Goal: Transaction & Acquisition: Purchase product/service

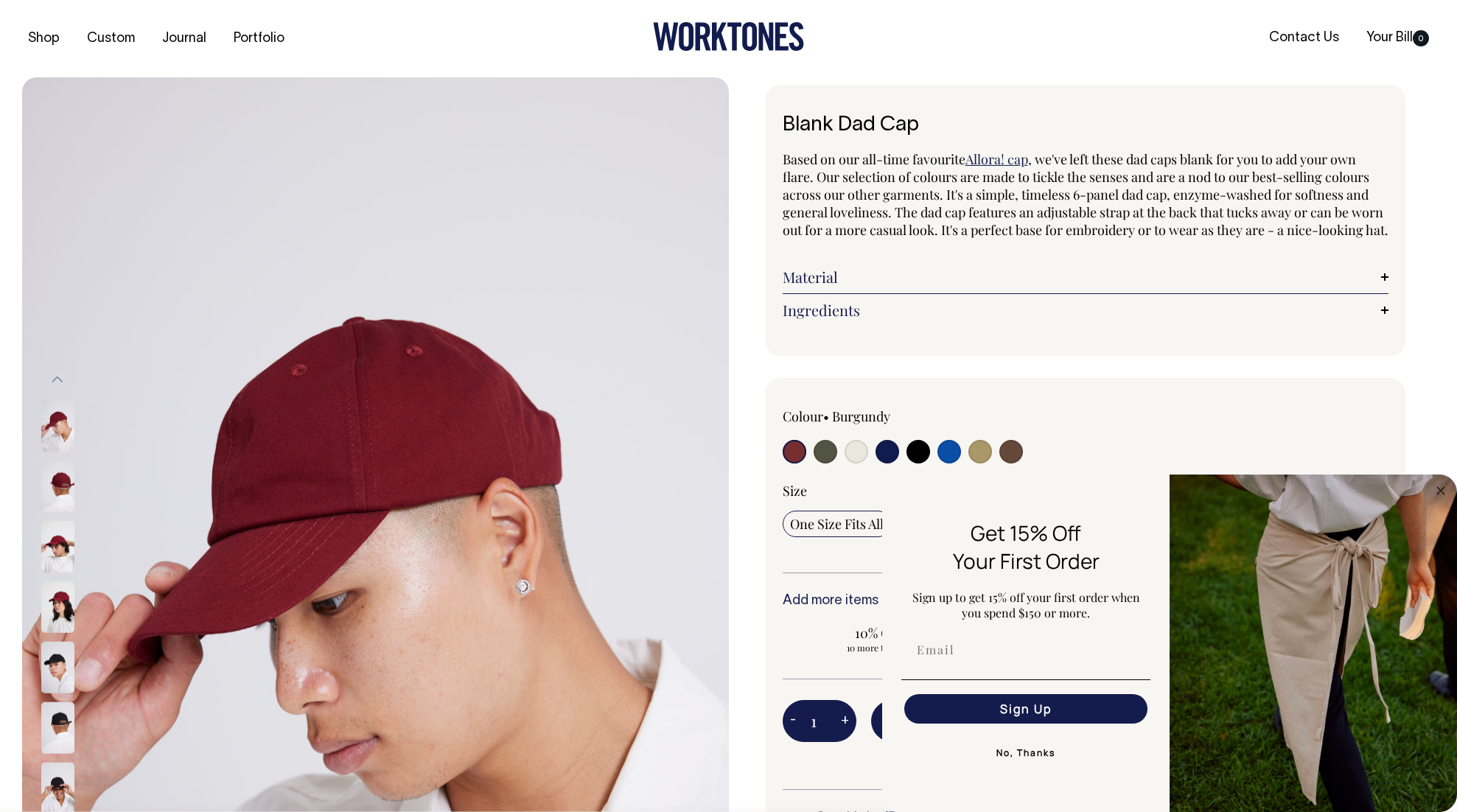
click at [821, 463] on input "radio" at bounding box center [826, 451] width 23 height 23
radio input "true"
select select "Olive"
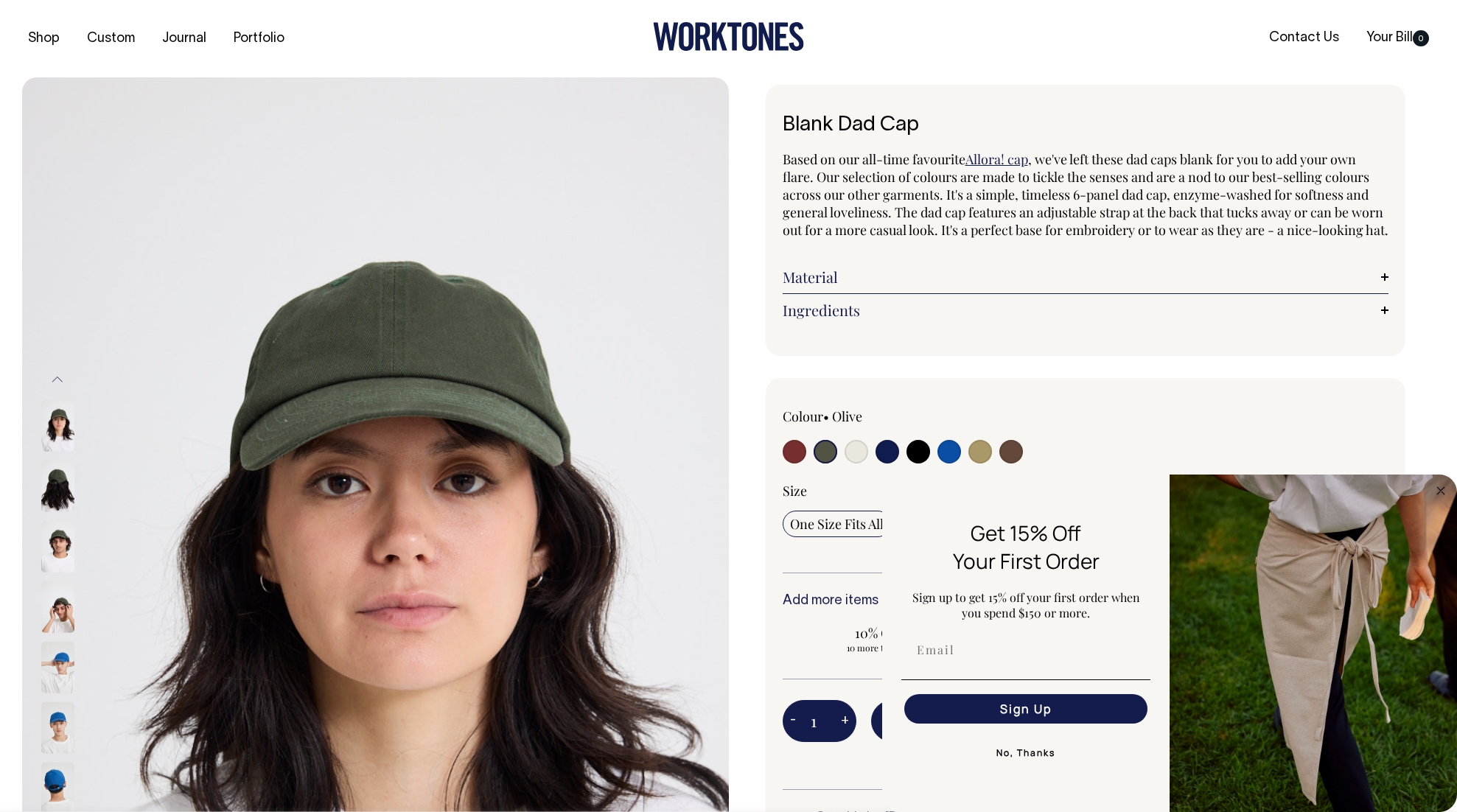
click at [1021, 746] on button "No, Thanks" at bounding box center [1026, 752] width 249 height 29
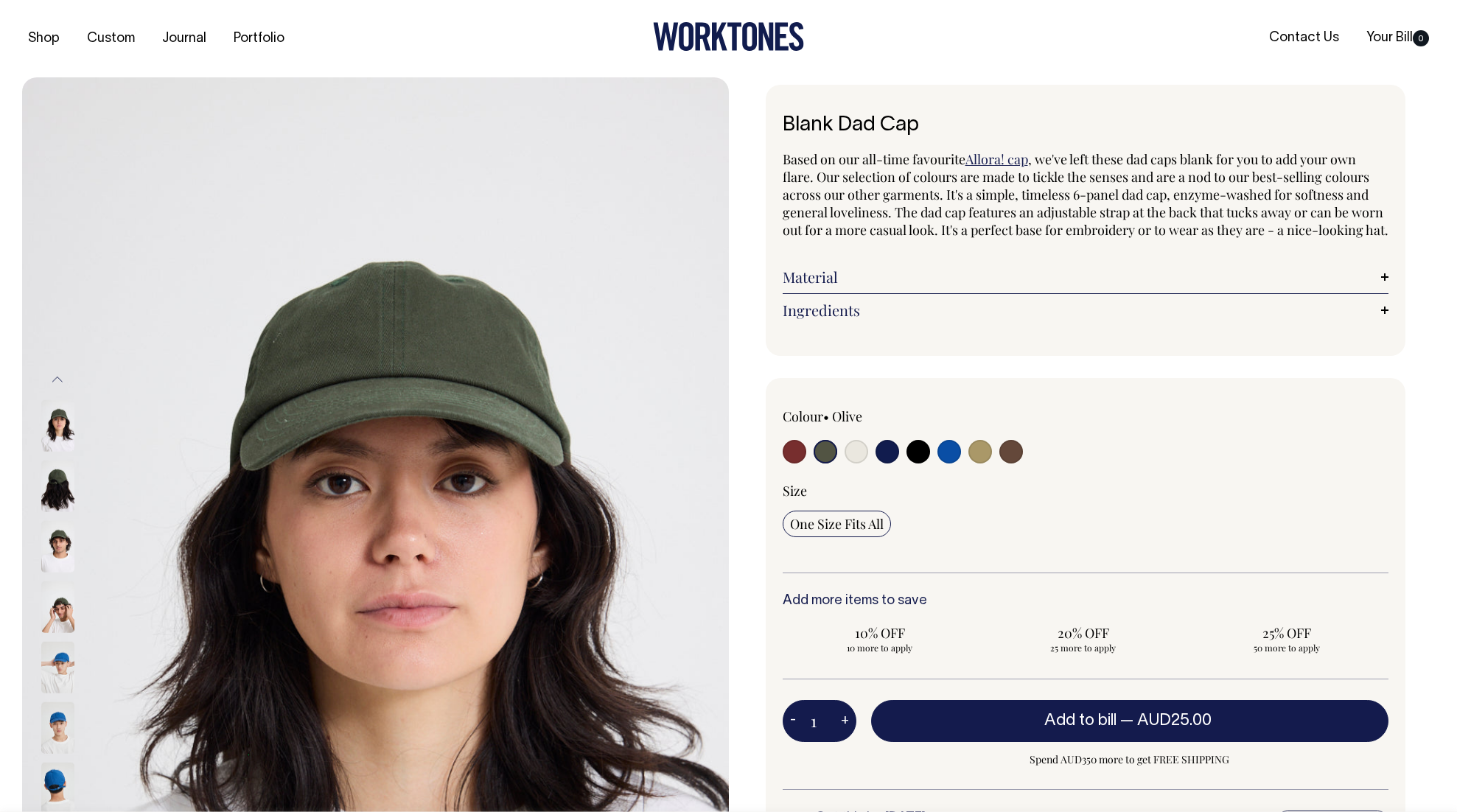
click at [1005, 463] on input "radio" at bounding box center [1011, 451] width 23 height 23
radio input "true"
select select "Espresso"
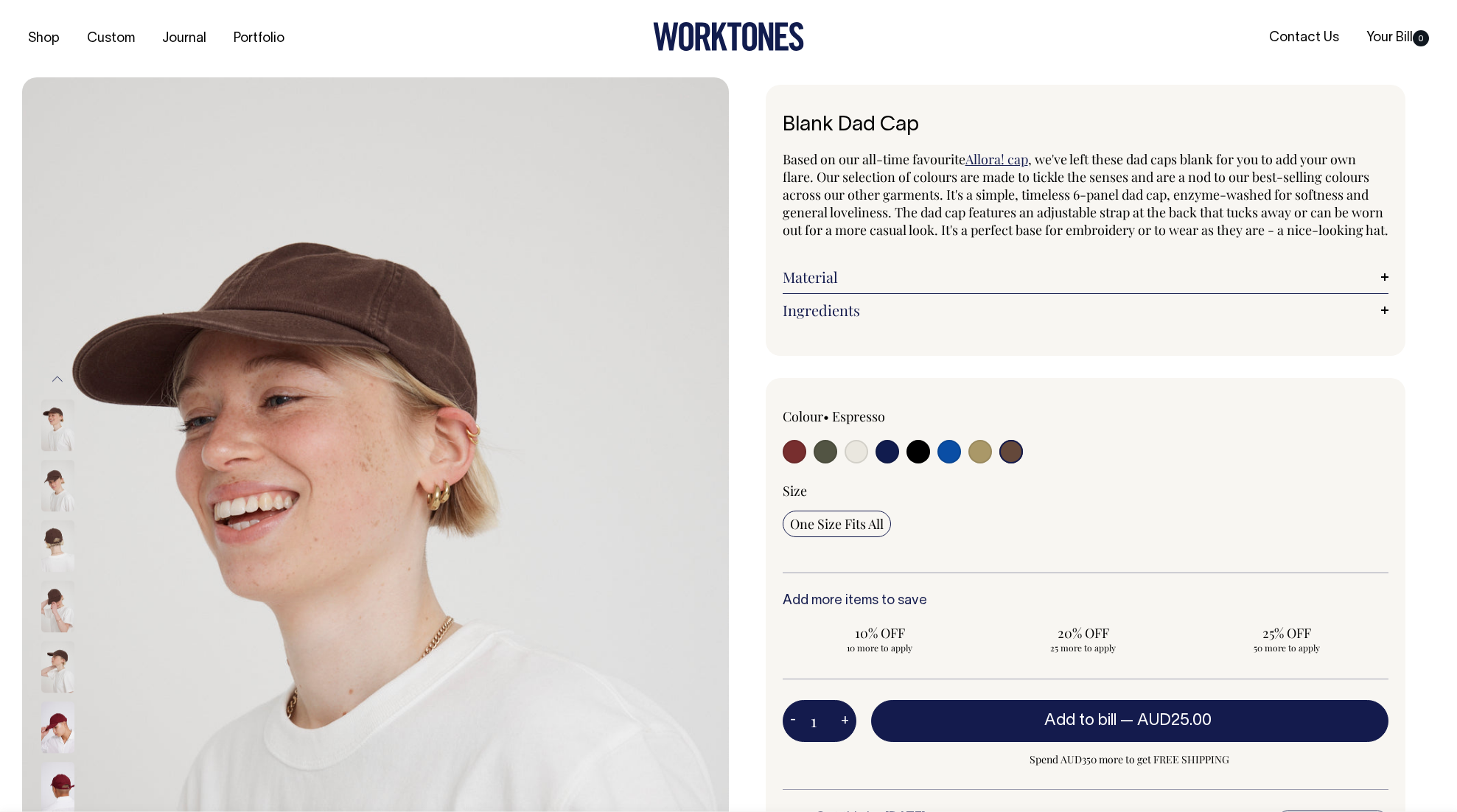
click at [977, 463] on input "radio" at bounding box center [980, 451] width 23 height 23
radio input "true"
select select "Washed Khaki"
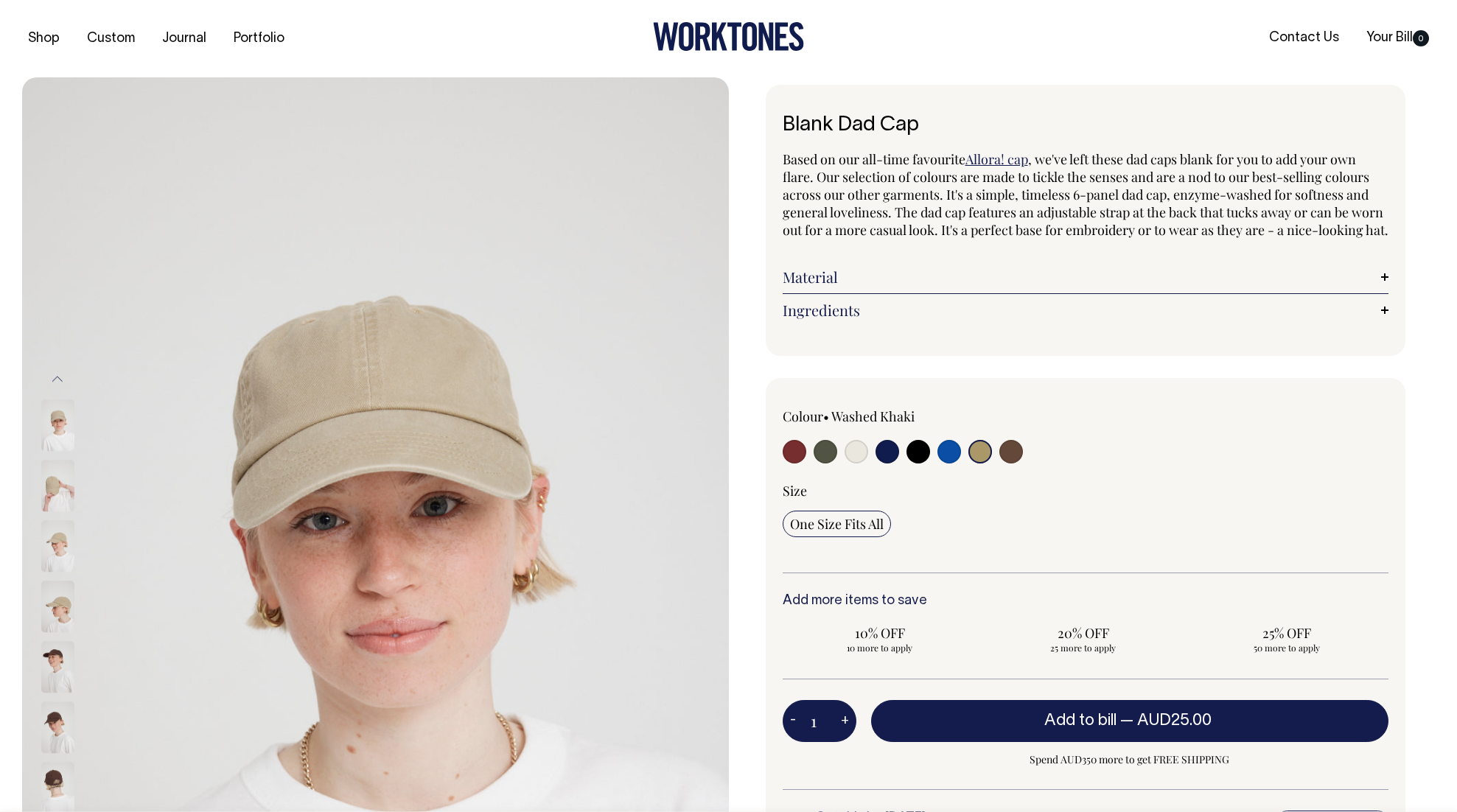
click at [950, 463] on input "radio" at bounding box center [949, 451] width 23 height 23
radio input "true"
select select "Worker Blue"
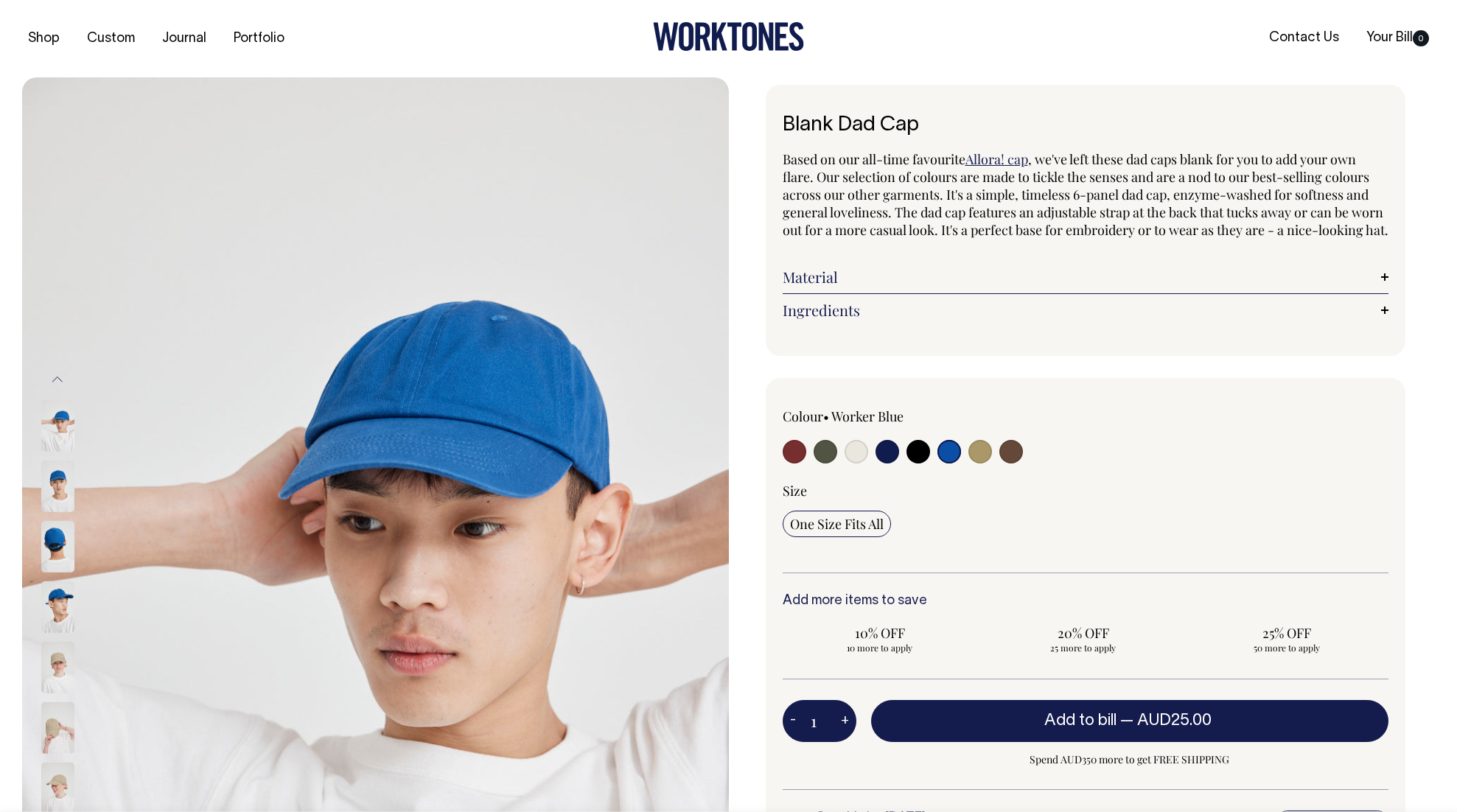
click at [920, 463] on input "radio" at bounding box center [918, 451] width 23 height 23
radio input "true"
select select "Black"
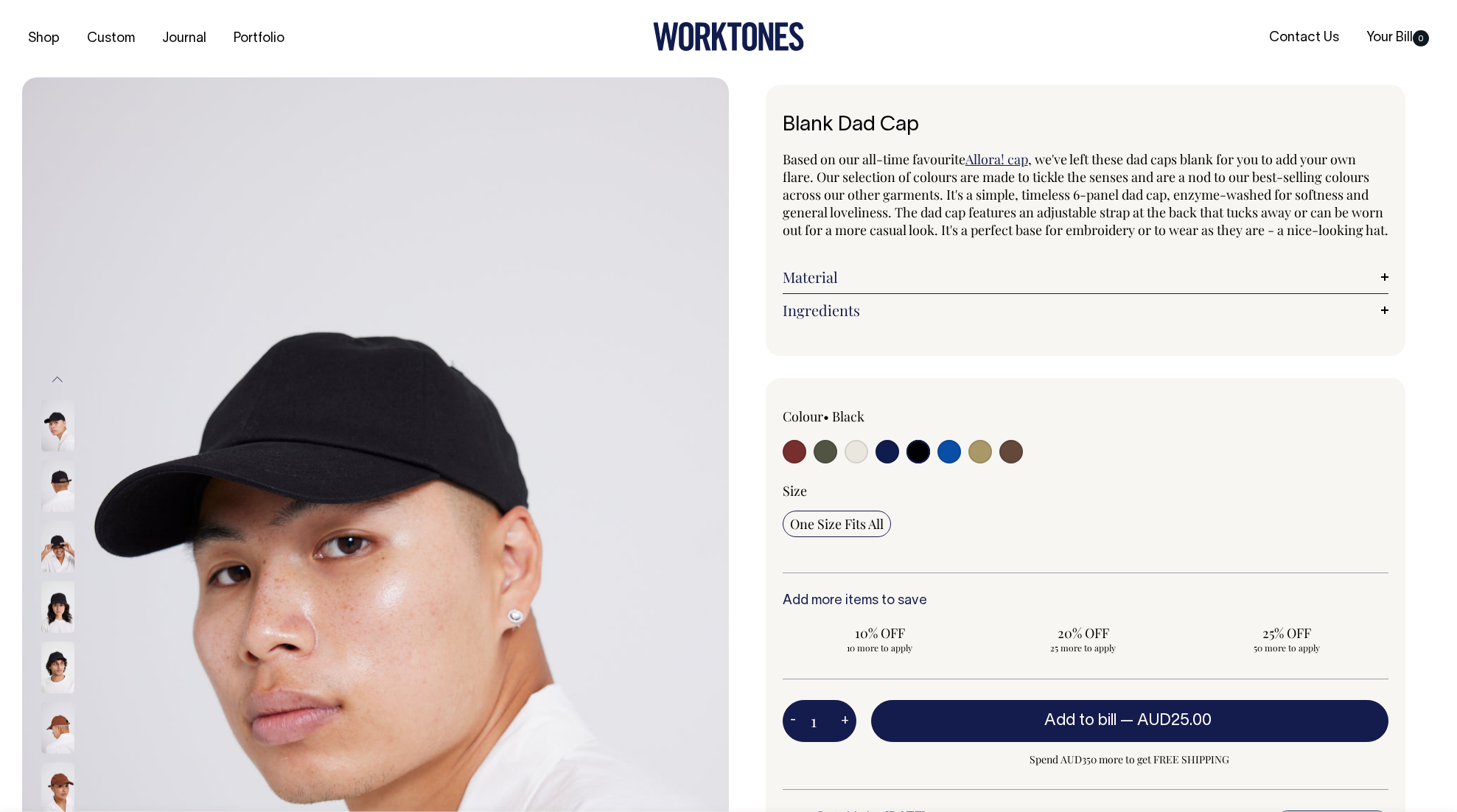
click at [889, 463] on input "radio" at bounding box center [888, 451] width 23 height 23
radio input "true"
select select "Dark Navy"
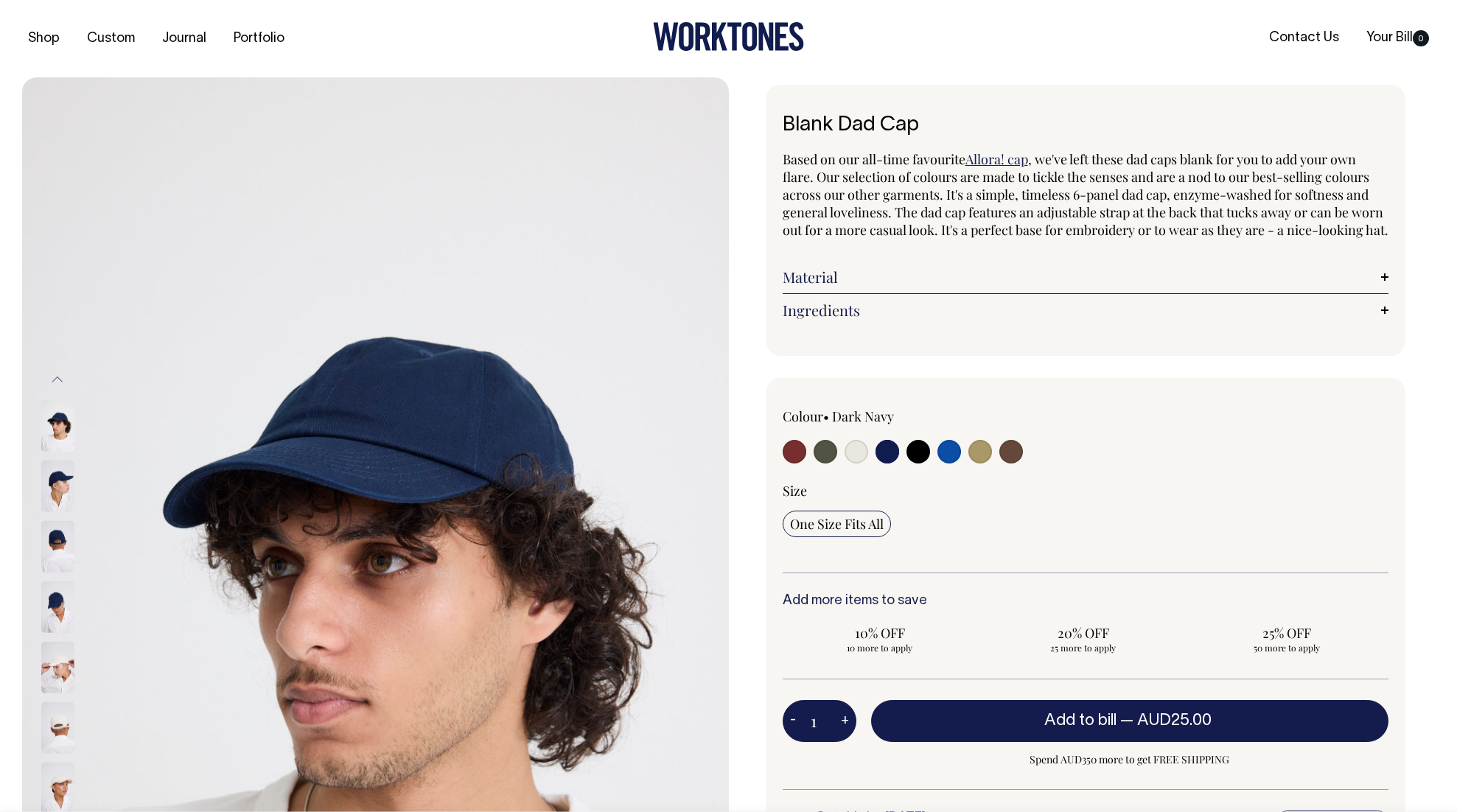
click at [857, 463] on input "radio" at bounding box center [857, 451] width 23 height 23
radio input "true"
select select "Natural"
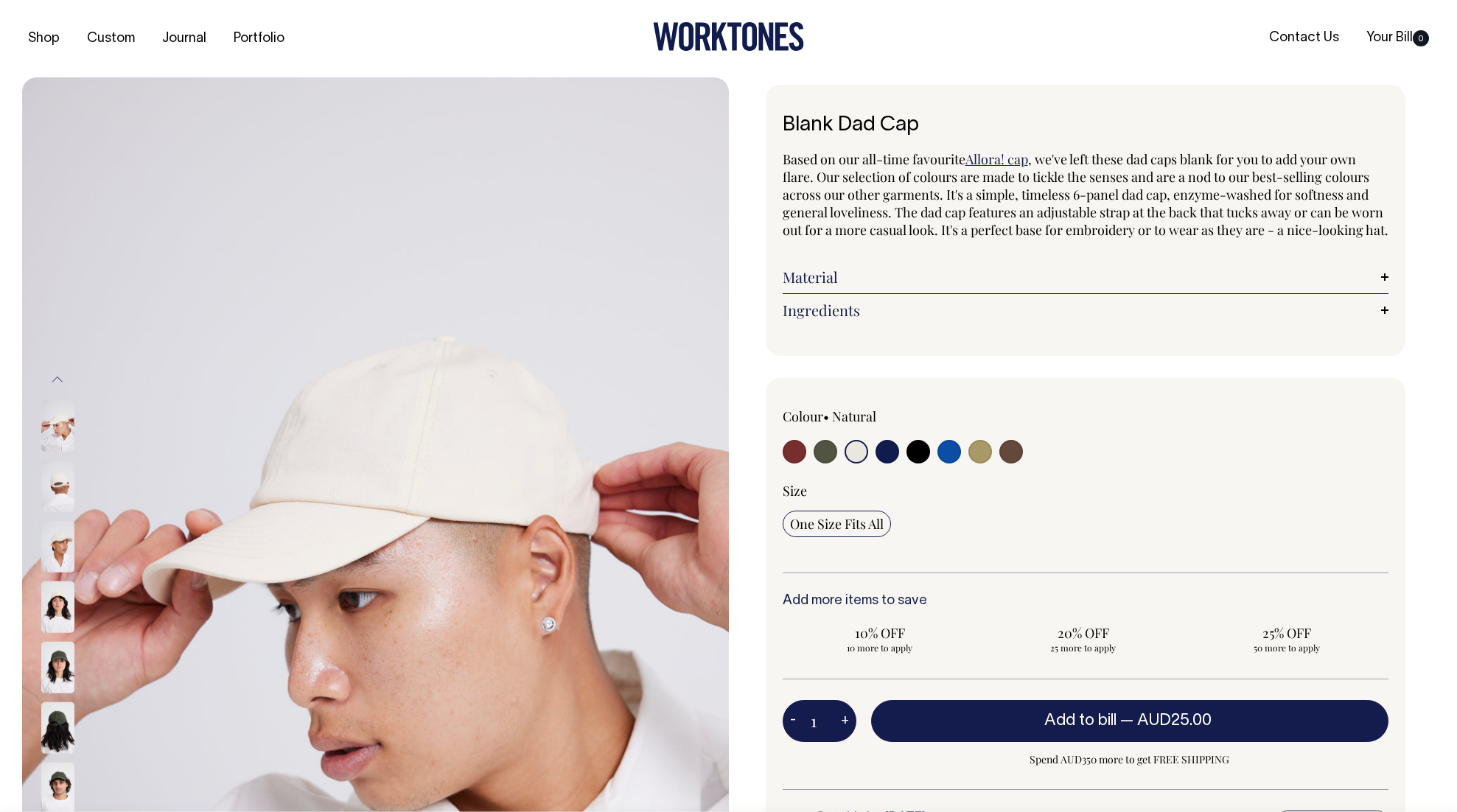
click at [829, 463] on input "radio" at bounding box center [826, 451] width 23 height 23
radio input "true"
select select "Olive"
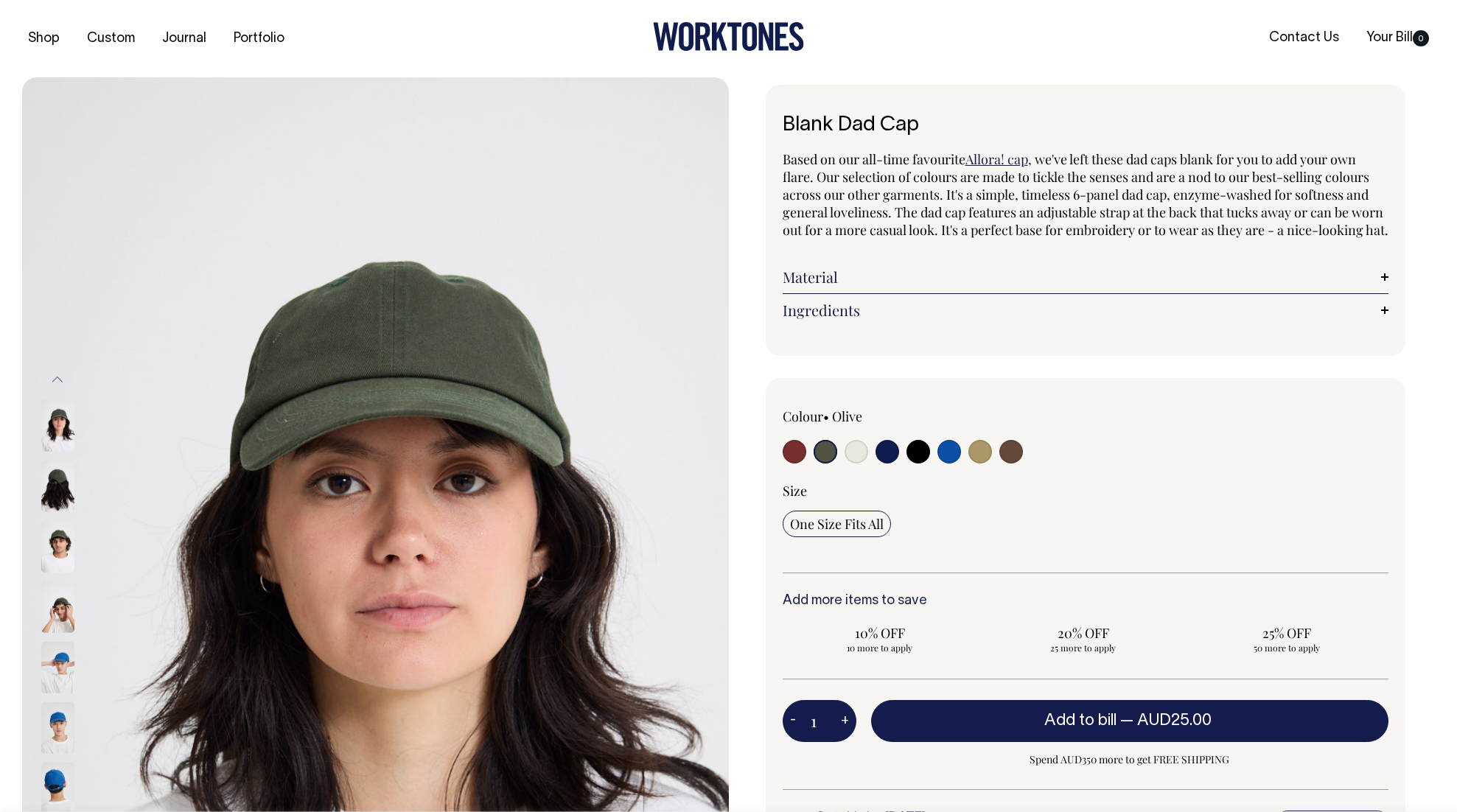
click at [789, 463] on input "radio" at bounding box center [794, 451] width 23 height 23
radio input "true"
select select "Burgundy"
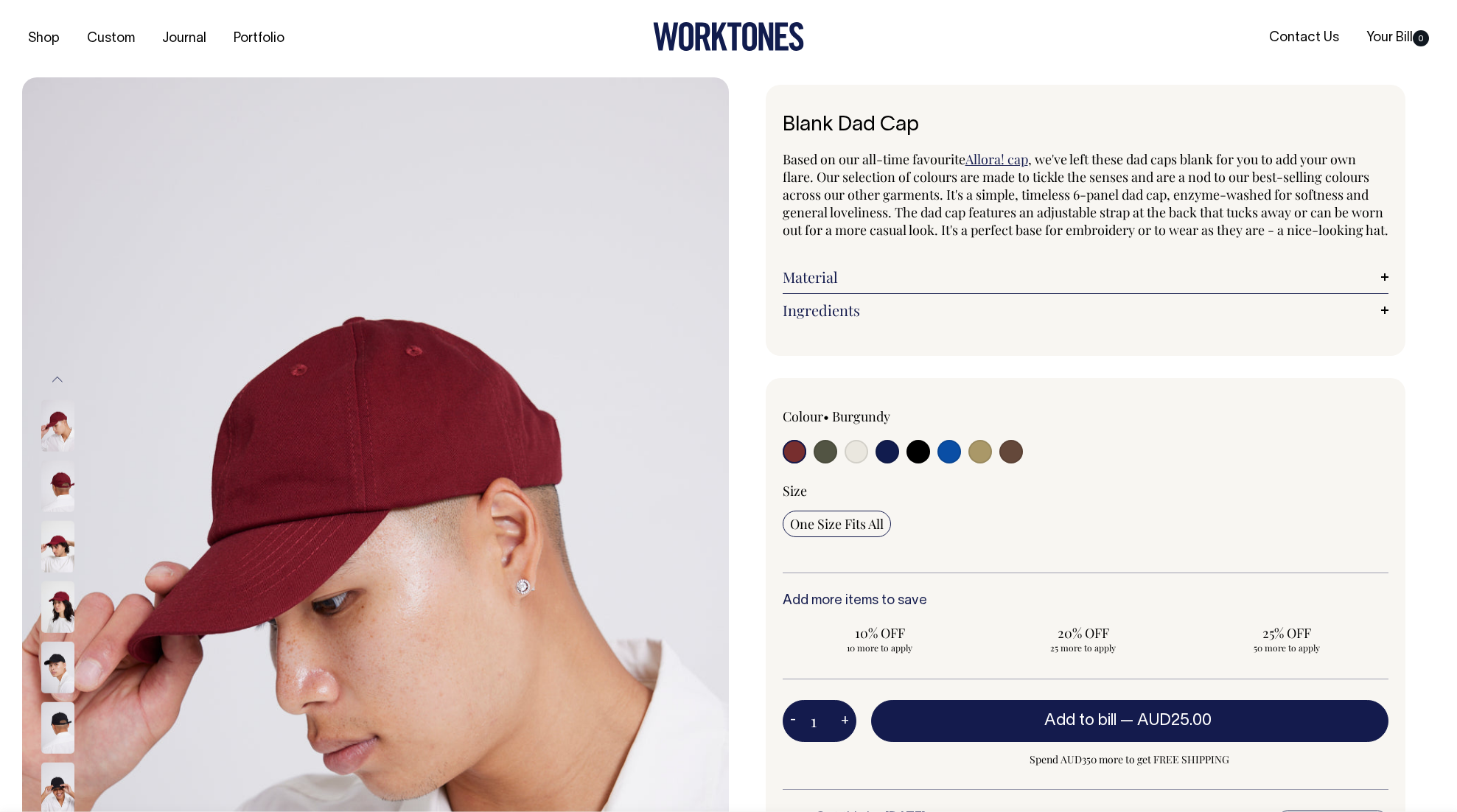
click at [949, 463] on input "radio" at bounding box center [949, 451] width 23 height 23
radio input "true"
select select "Worker Blue"
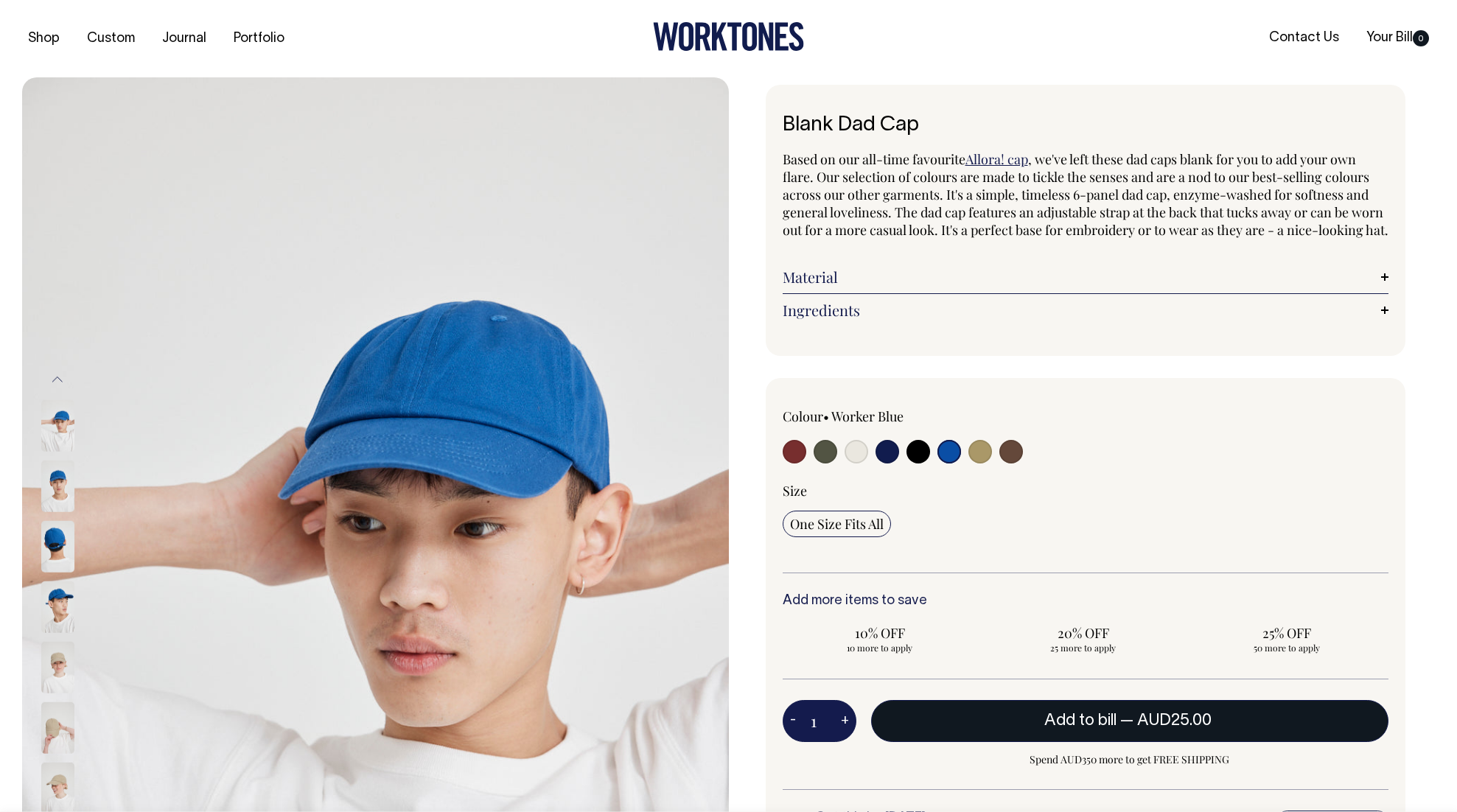
click at [1053, 741] on button "Add to bill — AUD25.00" at bounding box center [1130, 720] width 519 height 41
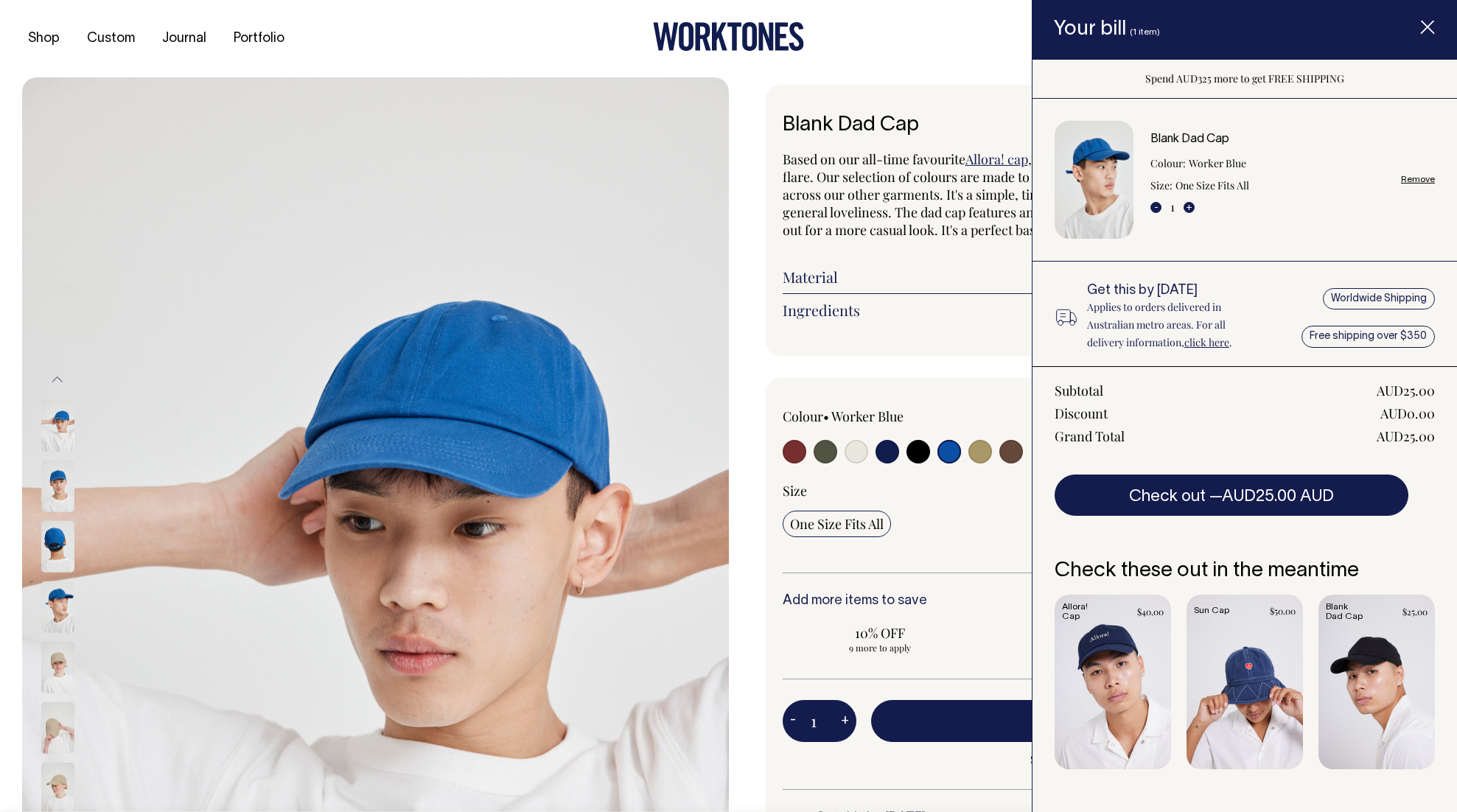
click at [1007, 463] on input "radio" at bounding box center [1011, 451] width 23 height 23
radio input "true"
select select "Espresso"
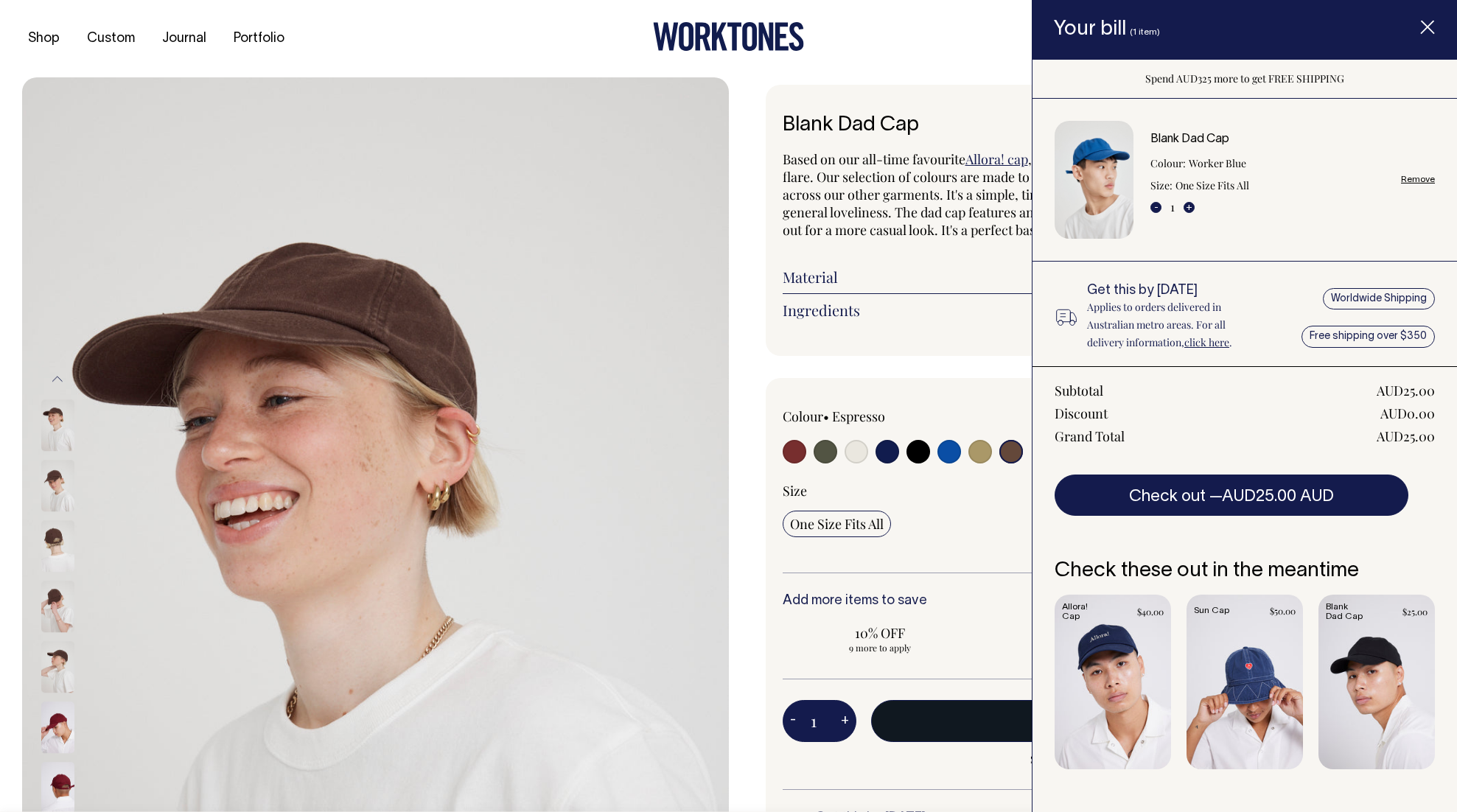
click at [996, 741] on button "Add to bill — AUD25.00" at bounding box center [1130, 720] width 519 height 41
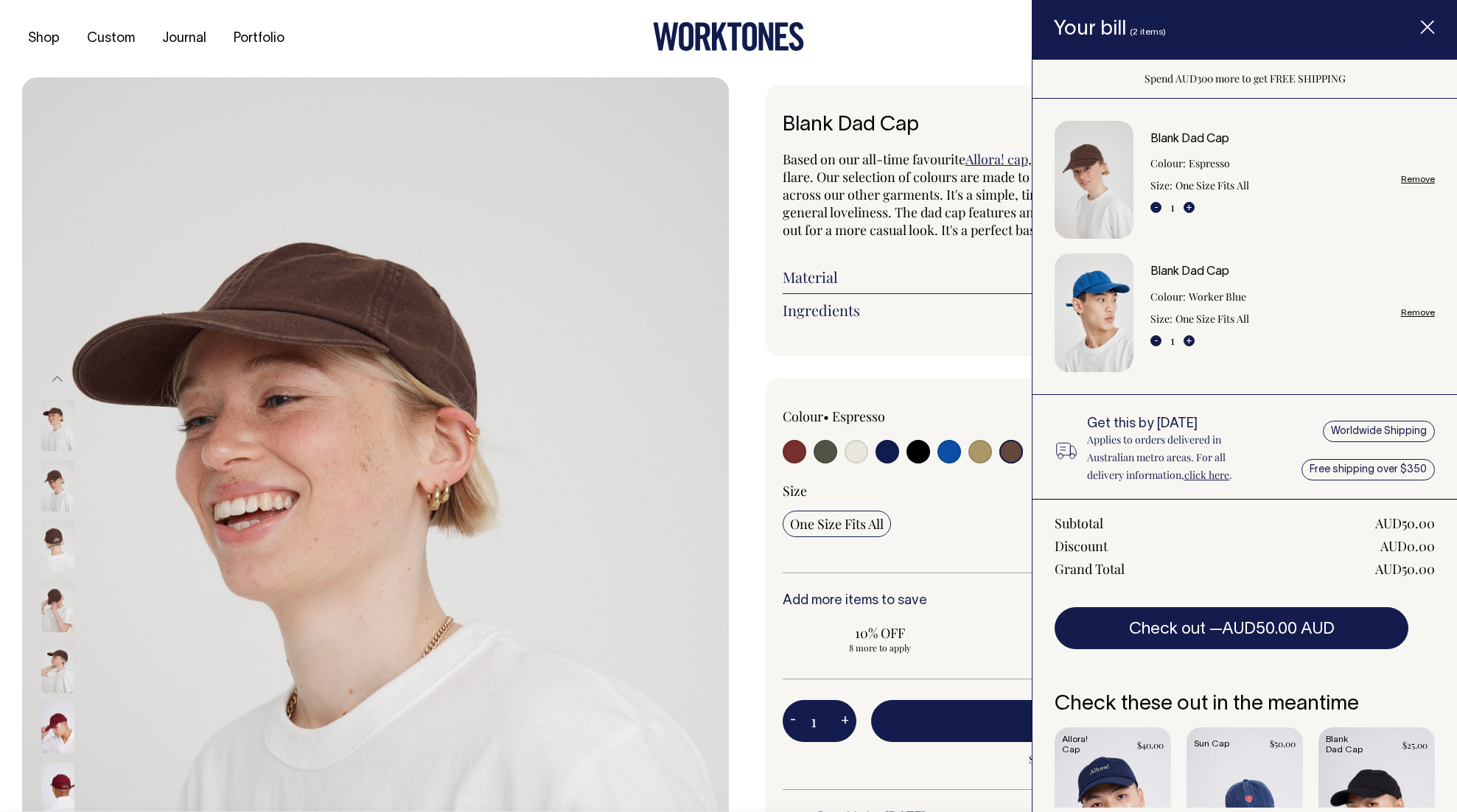
click at [964, 572] on div "Size One Size Fits All" at bounding box center [1085, 527] width 606 height 91
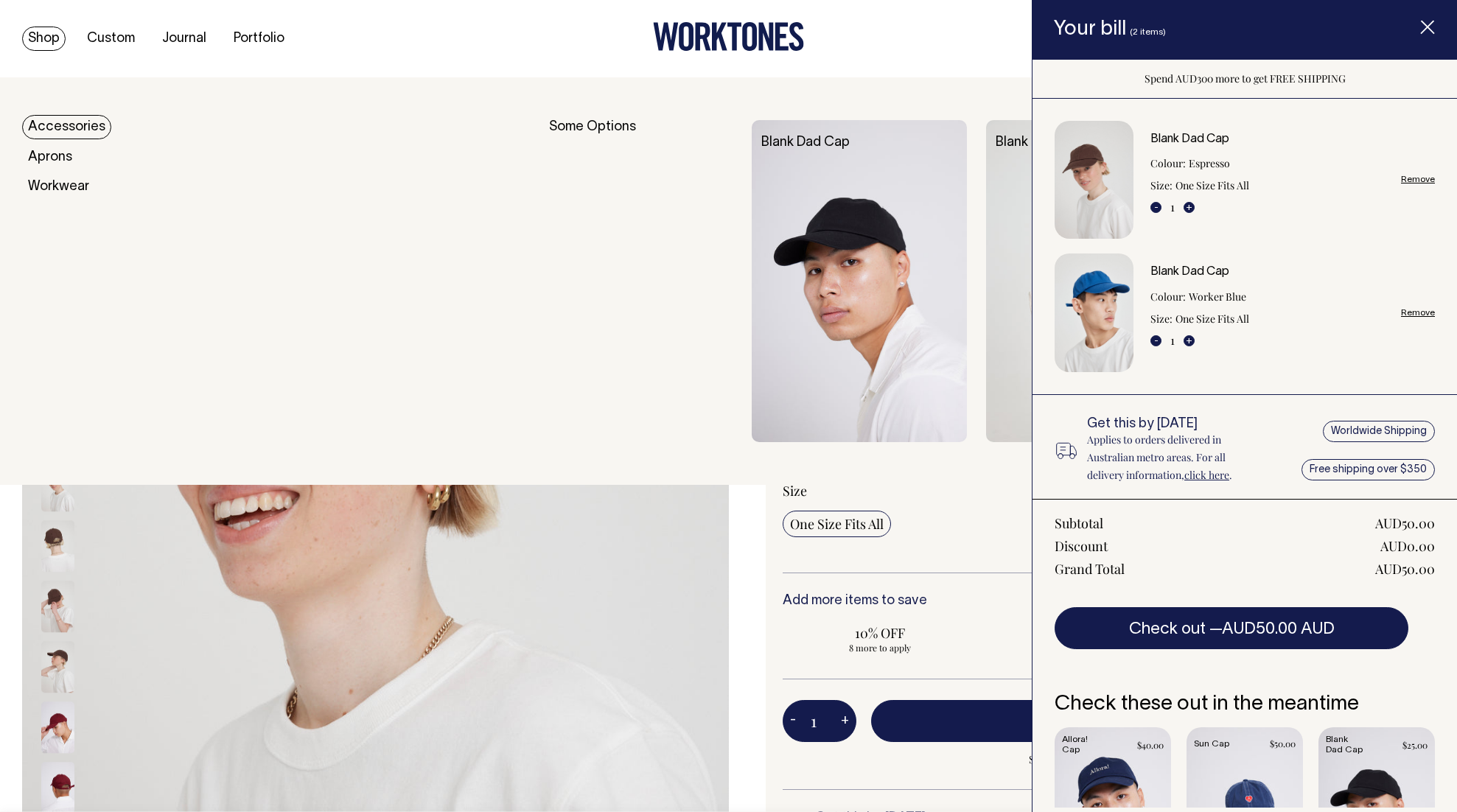
click at [59, 129] on link "Accessories" at bounding box center [66, 127] width 89 height 24
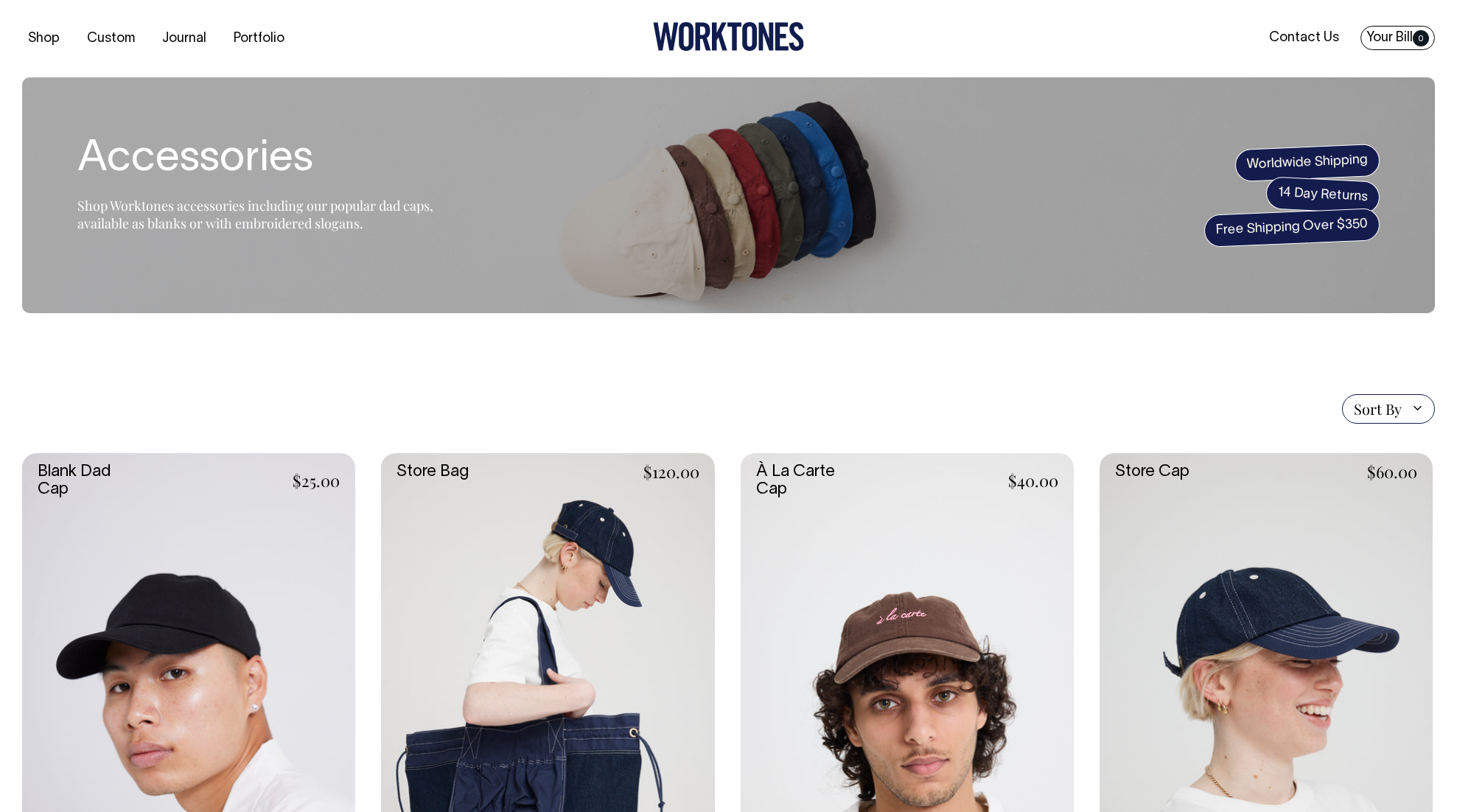
click at [1395, 33] on link "Your Bill 0" at bounding box center [1397, 38] width 74 height 24
